Goal: Information Seeking & Learning: Get advice/opinions

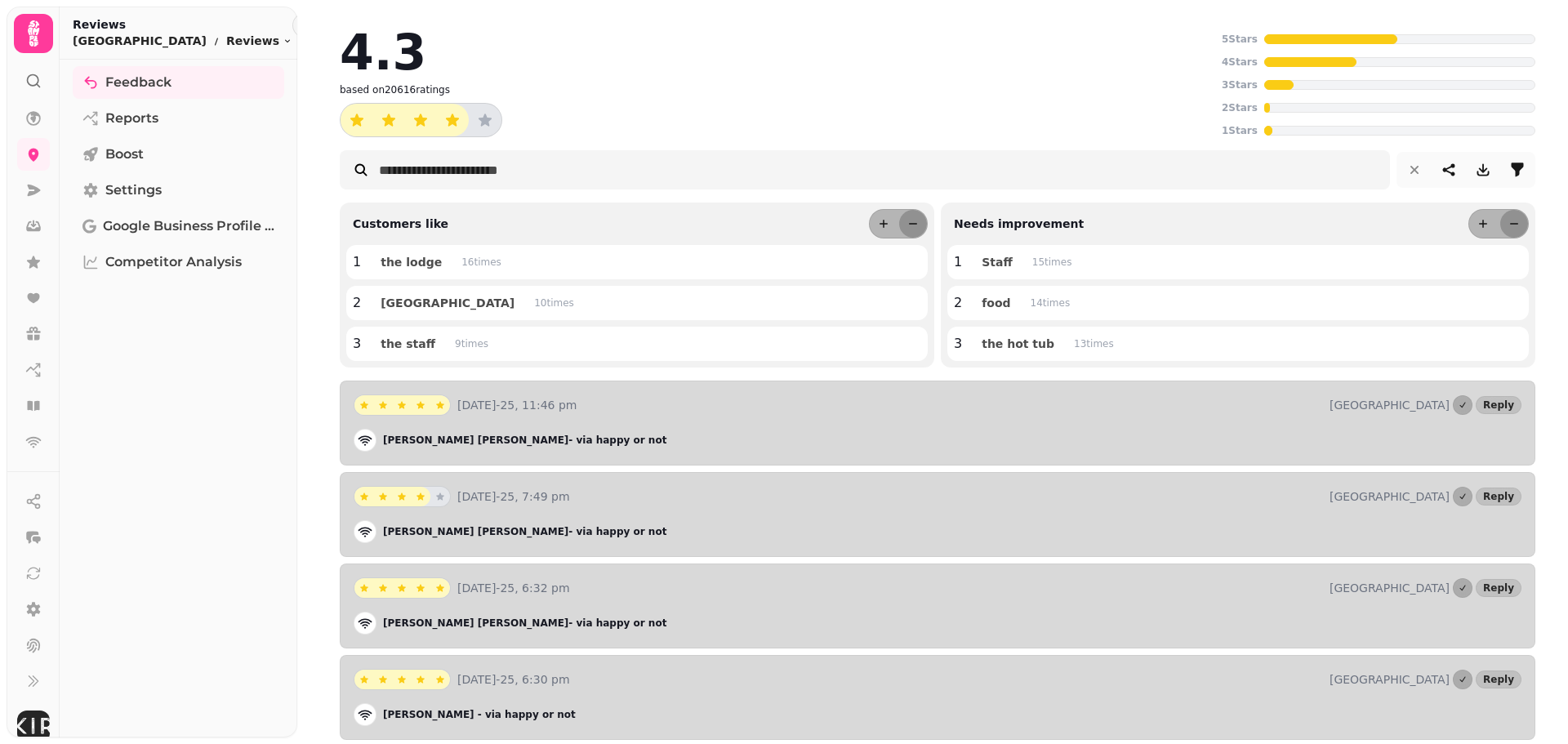
click at [38, 24] on icon at bounding box center [33, 34] width 11 height 26
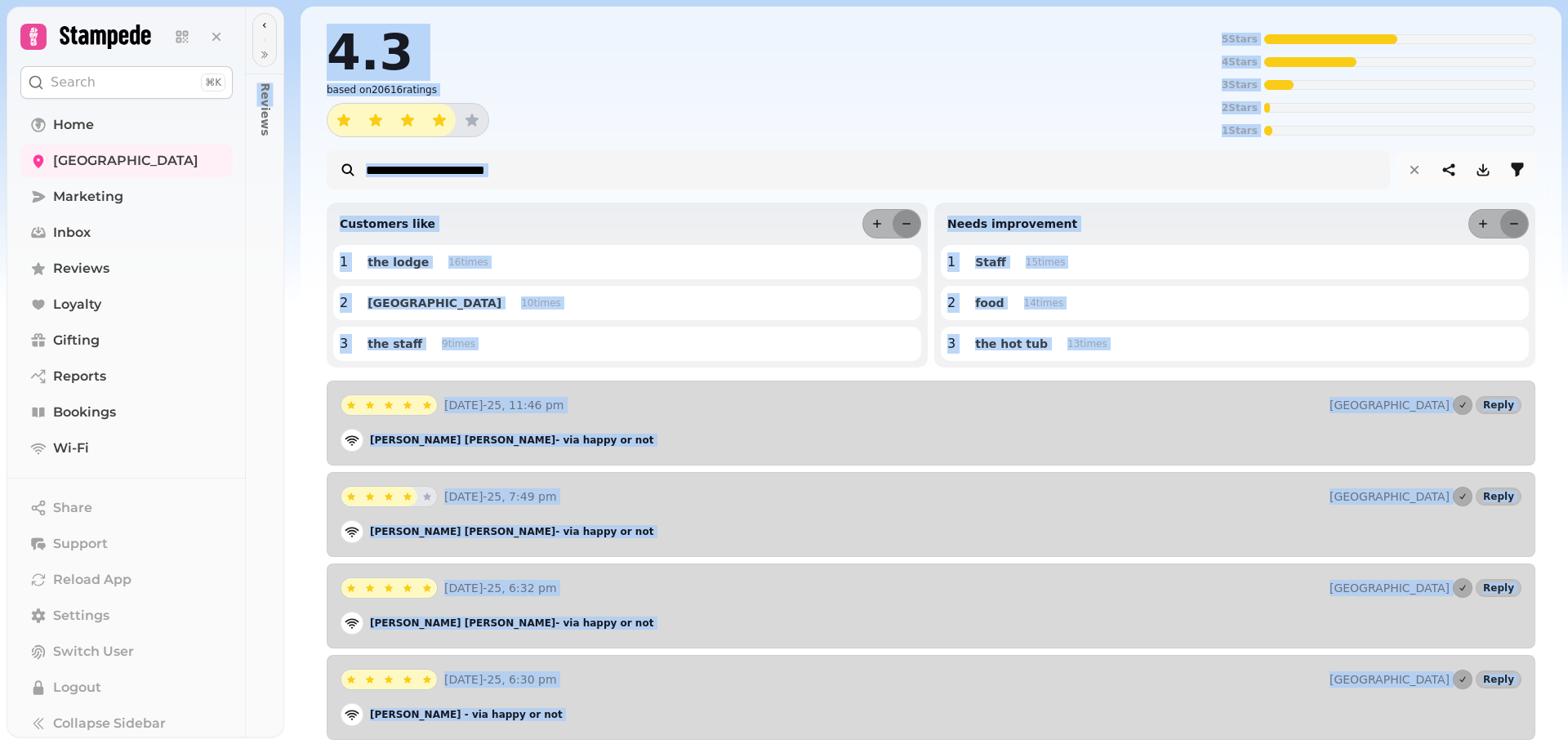
drag, startPoint x: 278, startPoint y: 151, endPoint x: 288, endPoint y: 232, distance: 81.6
click at [288, 232] on body "Search ⌘K Home Whitekirk Hill Marketing Inbox Reviews Loyalty Gifting Reports B…" at bounding box center [784, 372] width 1568 height 744
click at [292, 197] on img at bounding box center [784, 204] width 1568 height 408
click at [297, 221] on img at bounding box center [784, 204] width 1568 height 408
click at [294, 230] on img at bounding box center [784, 204] width 1568 height 408
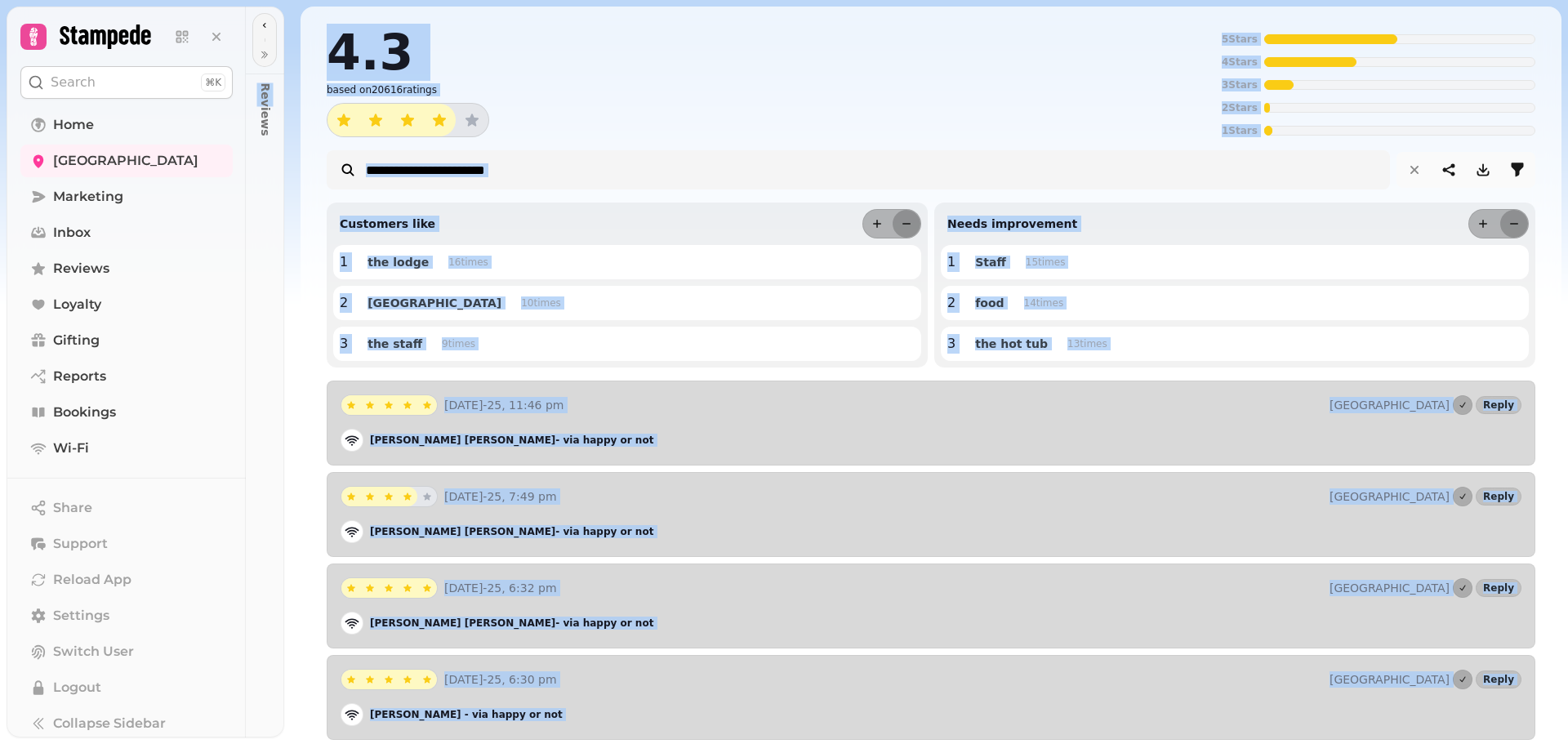
click at [294, 231] on img at bounding box center [784, 204] width 1568 height 408
click at [1550, 303] on img at bounding box center [784, 204] width 1568 height 408
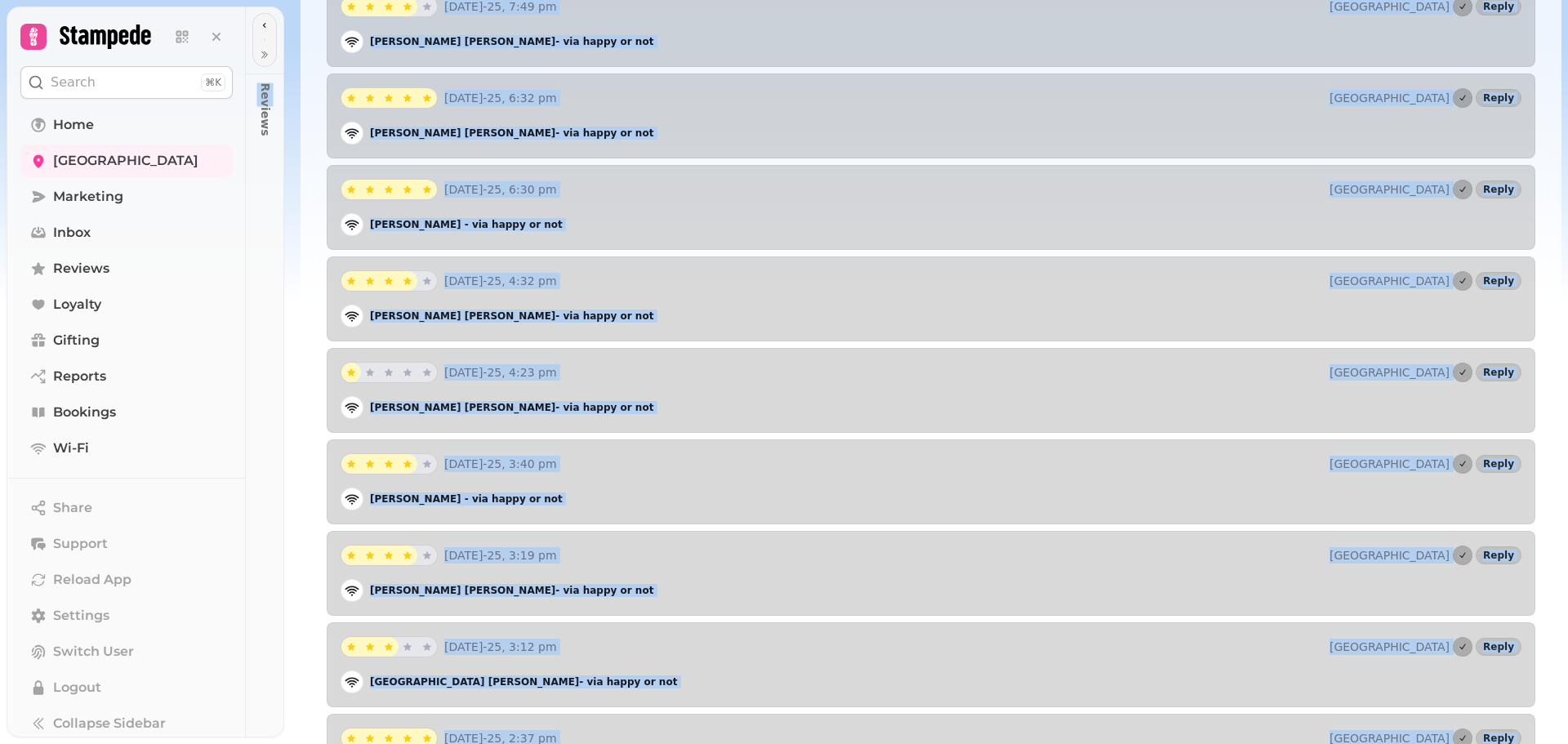
scroll to position [980, 0]
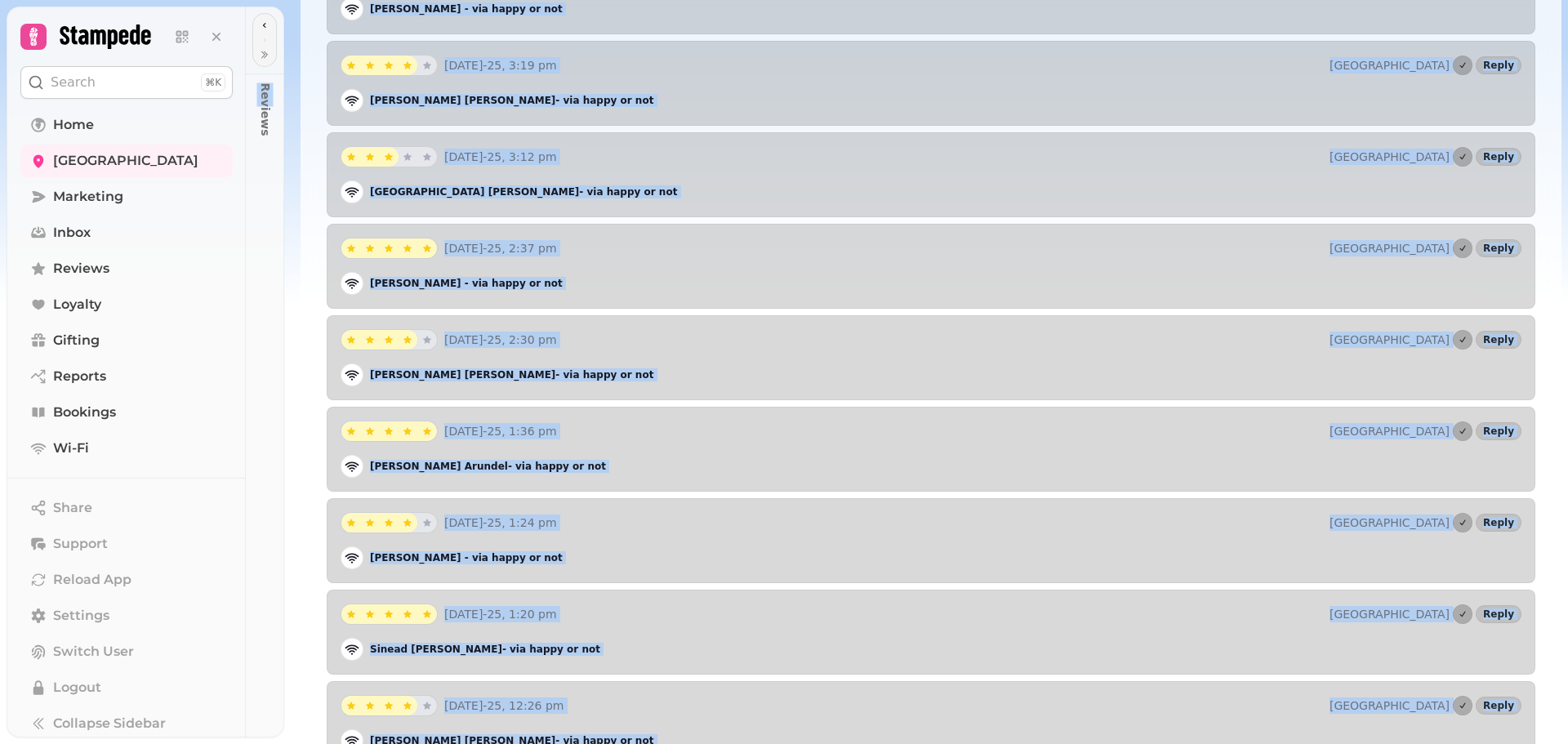
click at [262, 350] on div "Reviews" at bounding box center [265, 372] width 39 height 731
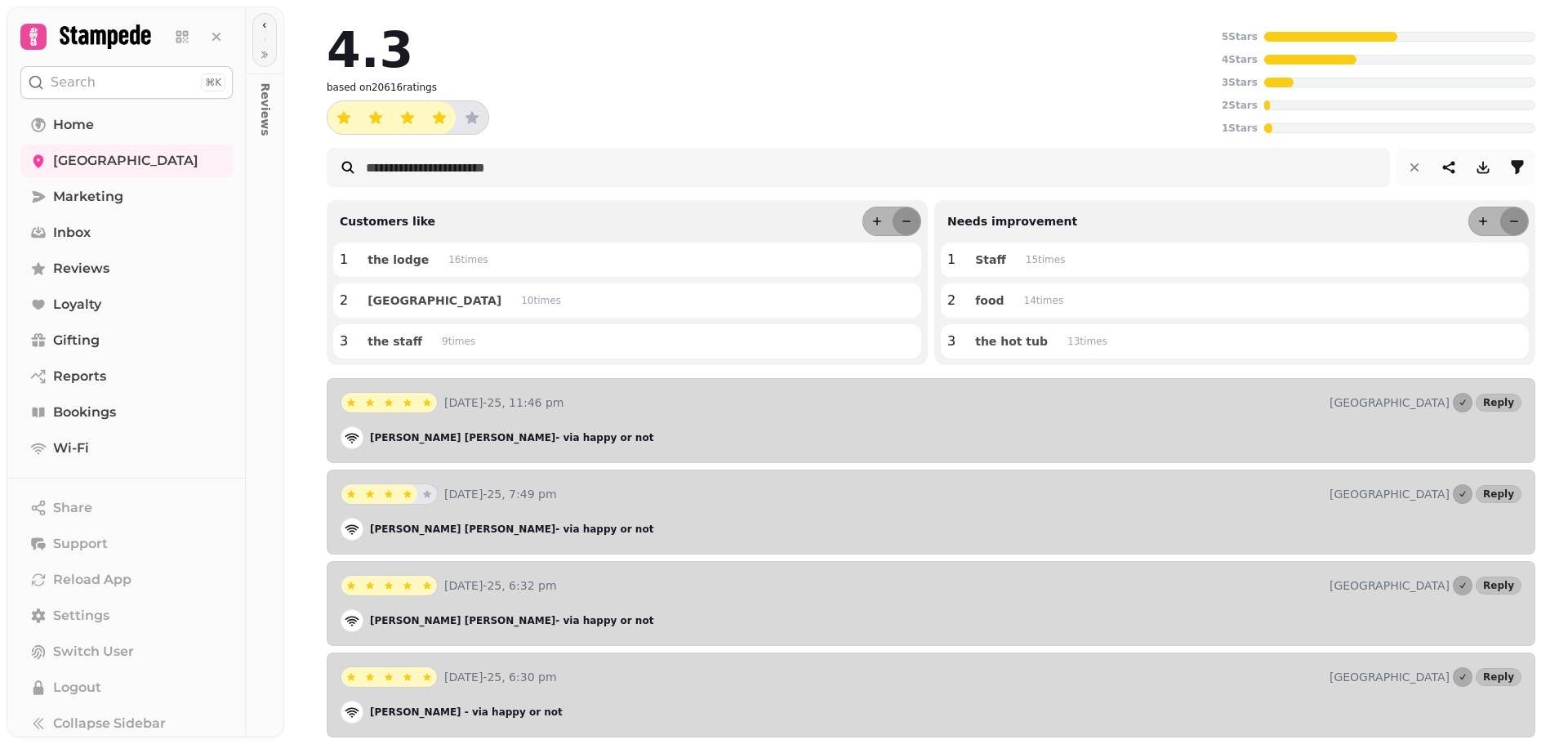
scroll to position [0, 0]
click at [881, 220] on button "more" at bounding box center [877, 224] width 28 height 28
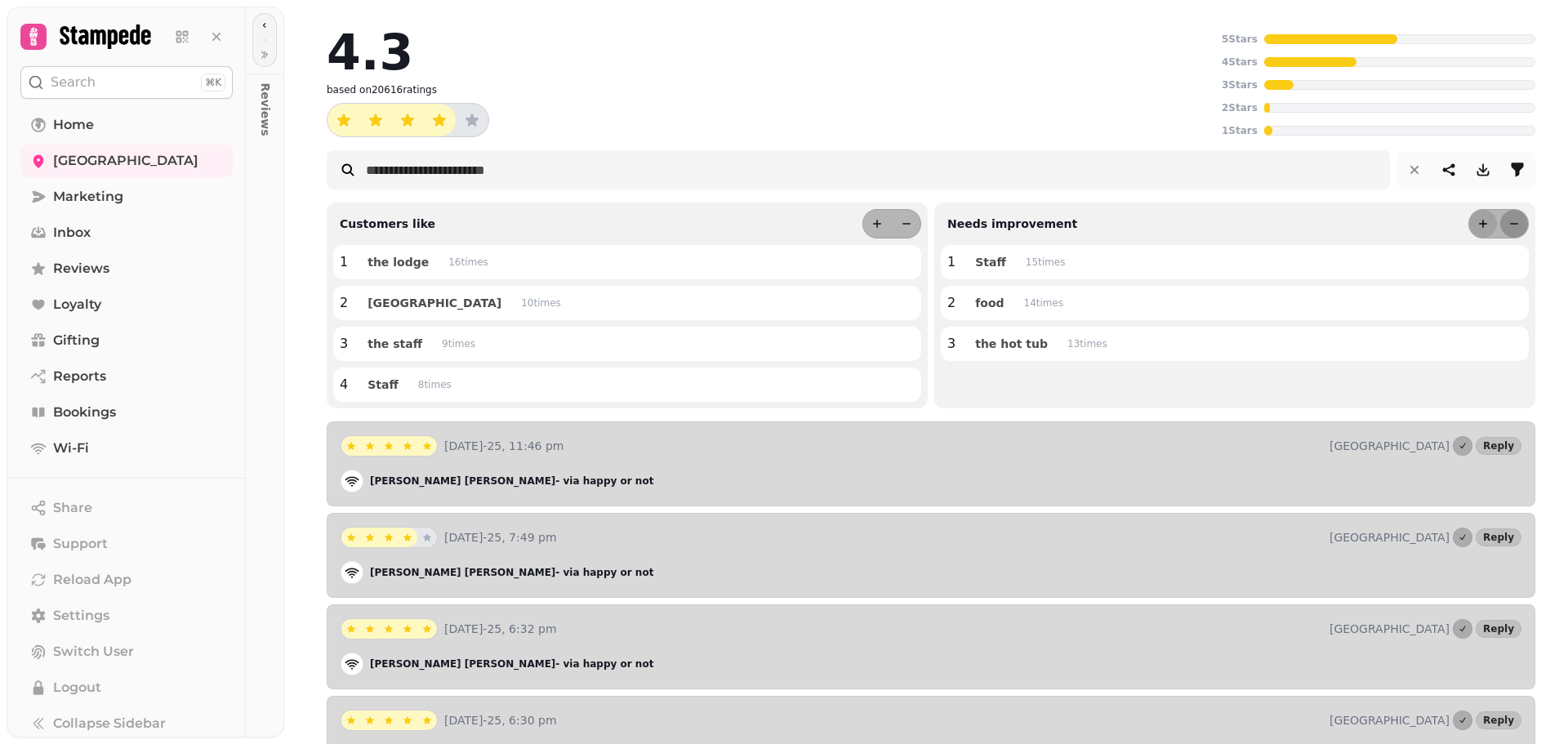
click at [1469, 222] on button "more" at bounding box center [1483, 224] width 28 height 28
click at [902, 222] on icon "less" at bounding box center [906, 223] width 13 height 13
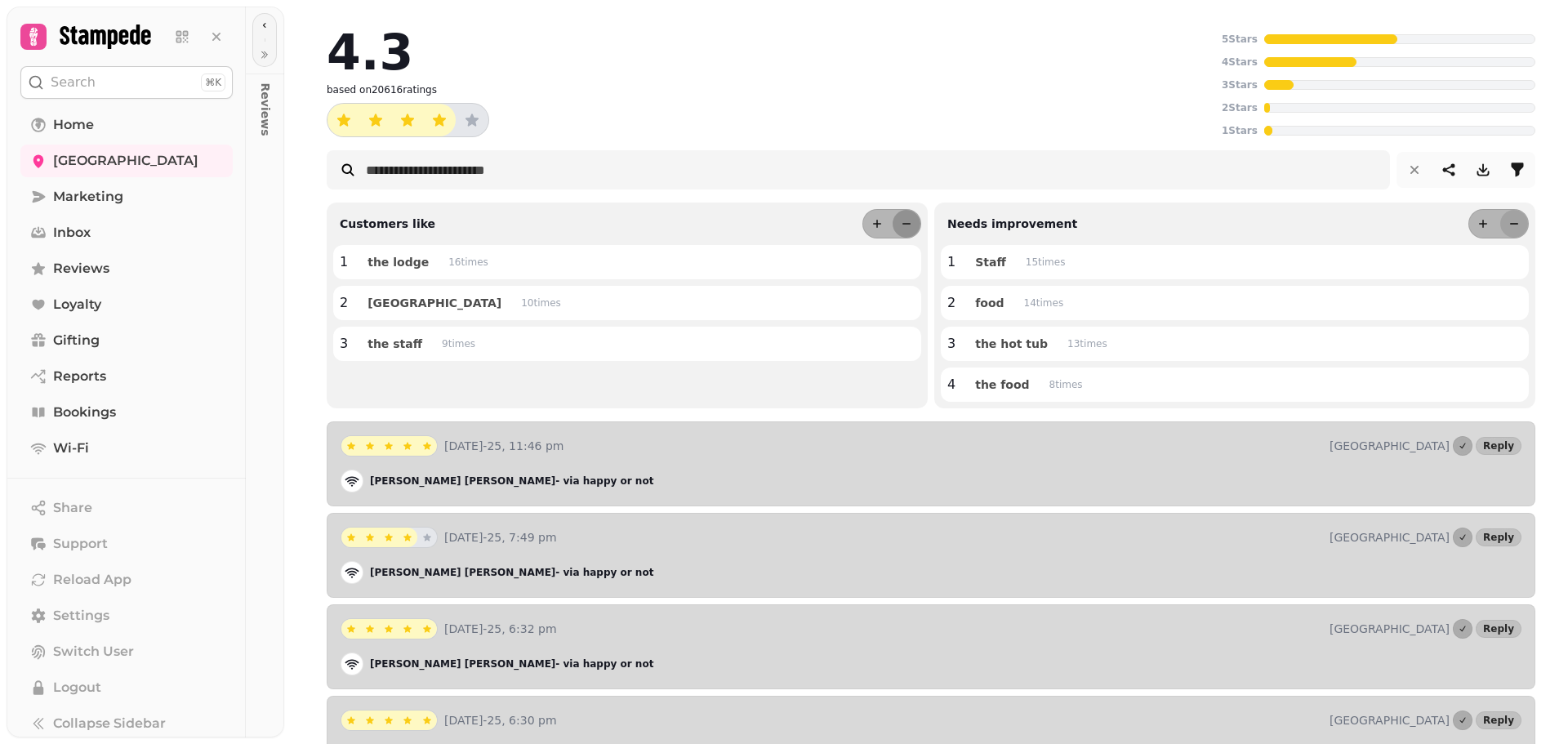
click at [1508, 225] on icon "less" at bounding box center [1514, 223] width 13 height 13
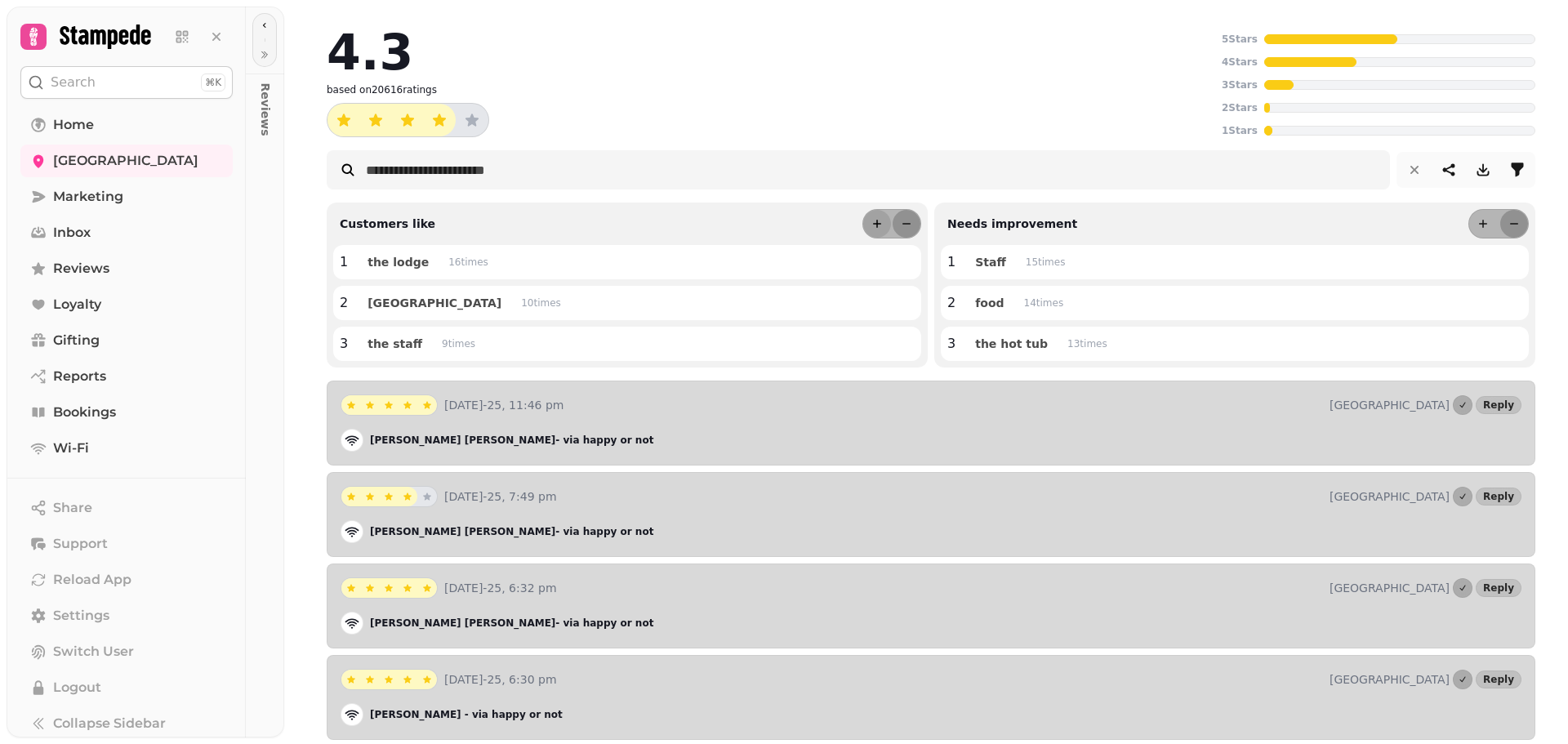
click at [871, 226] on icon "more" at bounding box center [877, 223] width 13 height 13
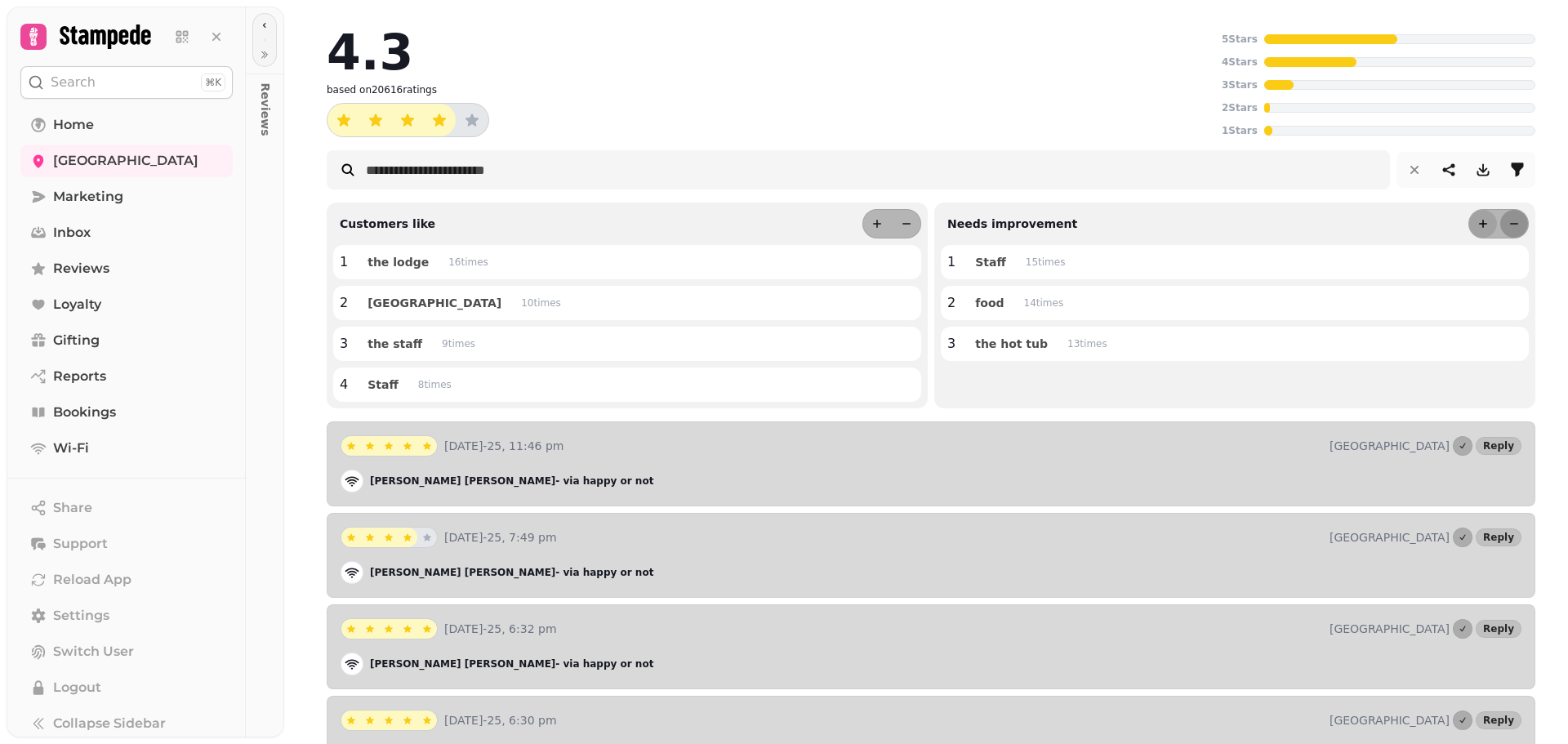
click at [1469, 223] on button "more" at bounding box center [1483, 224] width 28 height 28
